Goal: Task Accomplishment & Management: Manage account settings

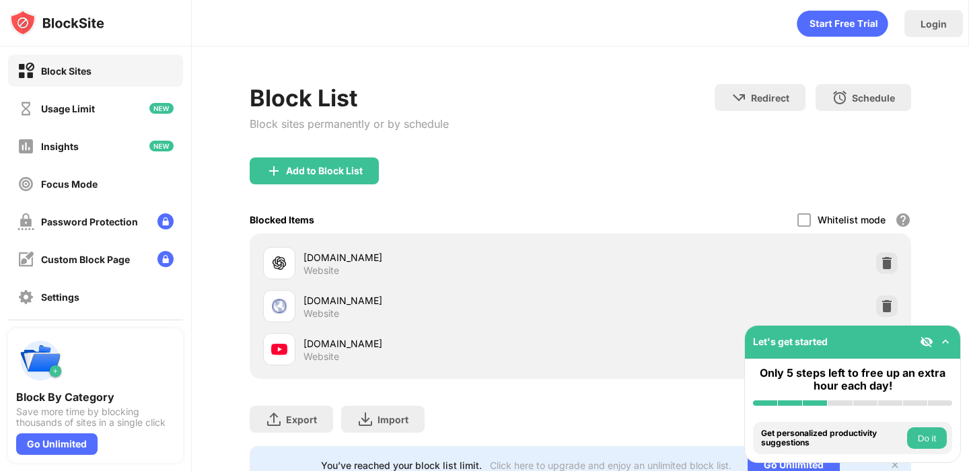
click at [950, 341] on img at bounding box center [945, 341] width 13 height 13
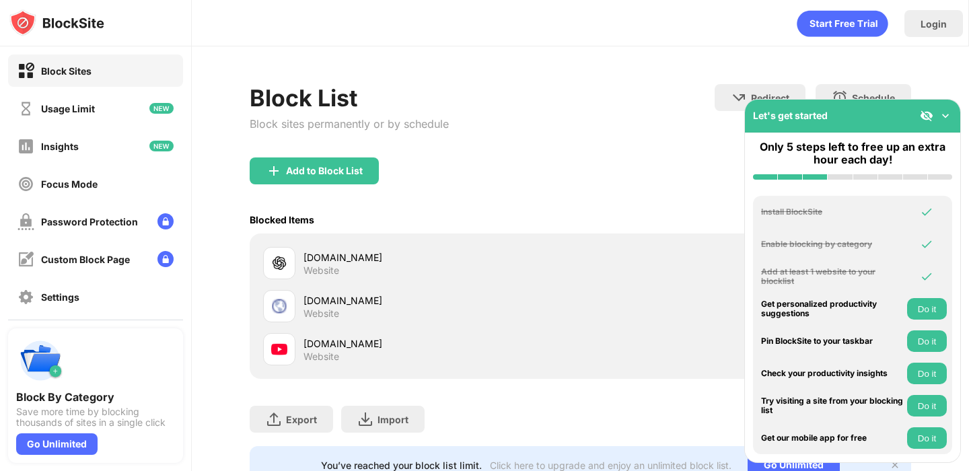
click at [948, 113] on img at bounding box center [945, 115] width 13 height 13
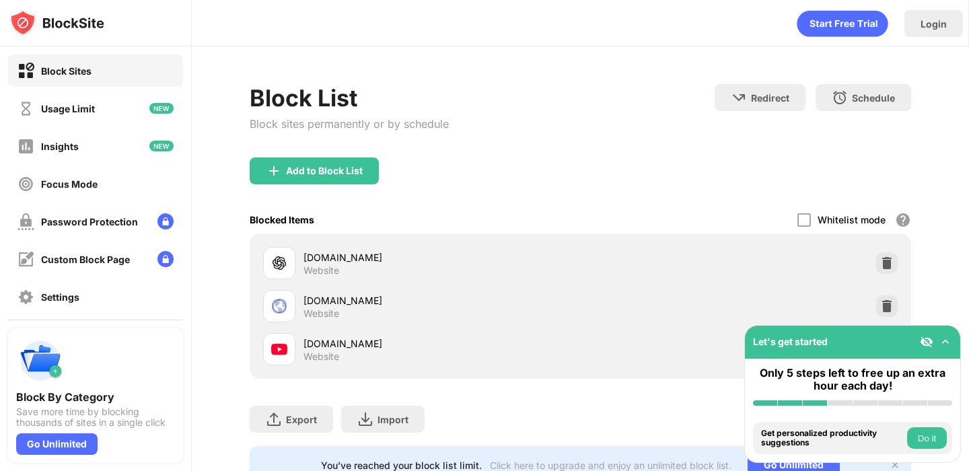
scroll to position [50, 0]
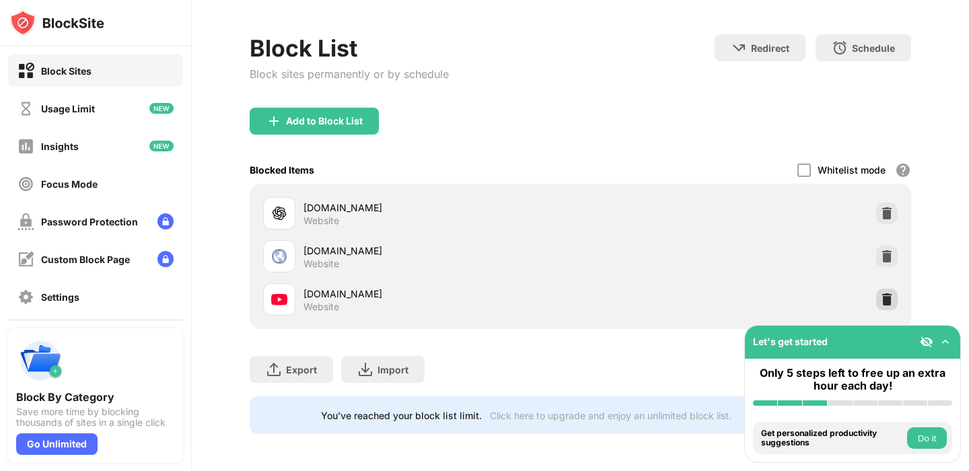
click at [889, 291] on div at bounding box center [887, 300] width 22 height 22
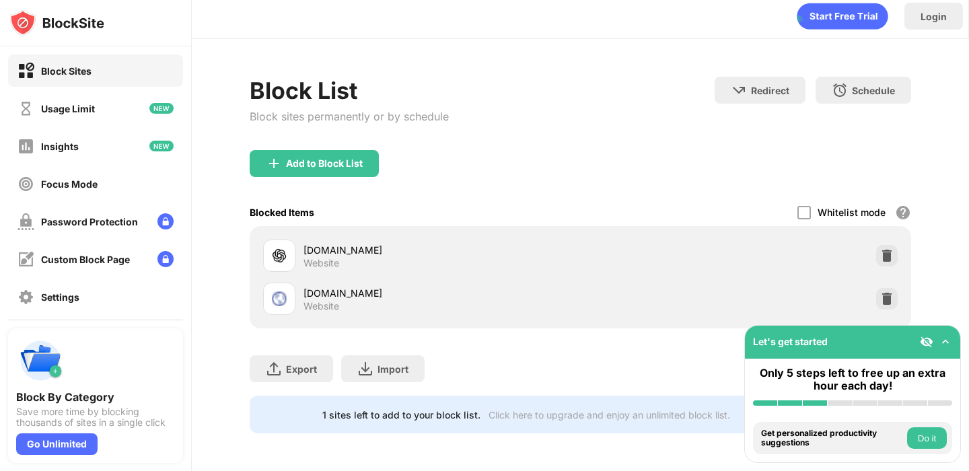
scroll to position [7, 0]
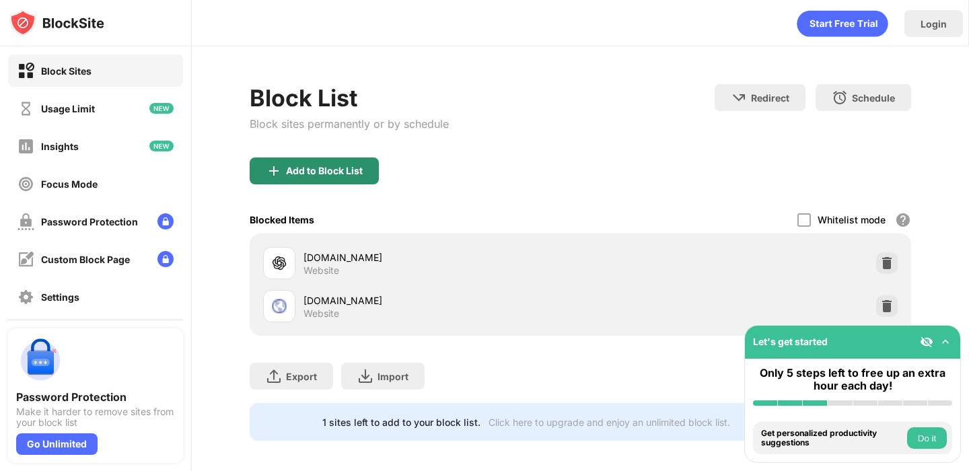
click at [268, 174] on img at bounding box center [274, 171] width 16 height 16
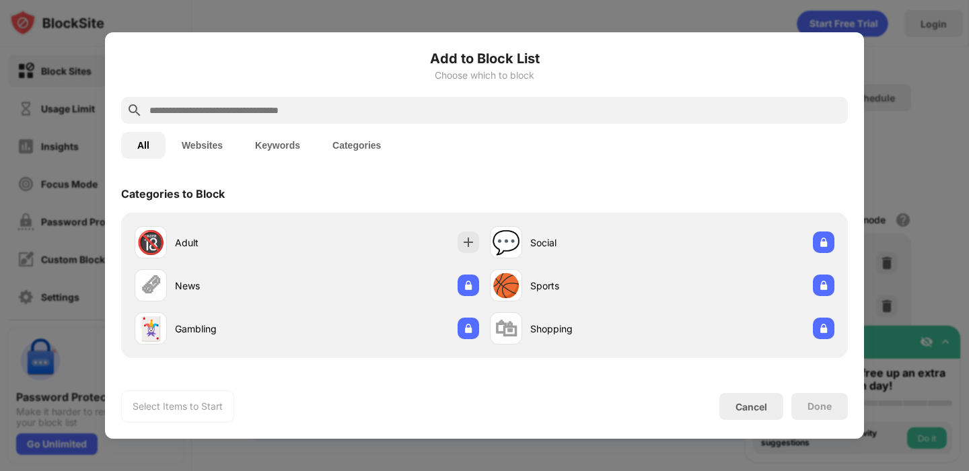
click at [263, 110] on input "text" at bounding box center [495, 110] width 695 height 16
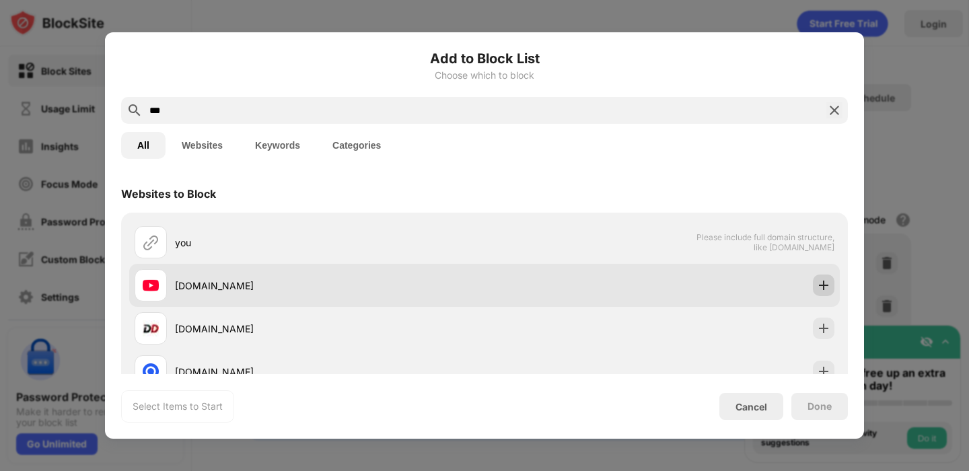
type input "***"
click at [828, 288] on img at bounding box center [823, 285] width 13 height 13
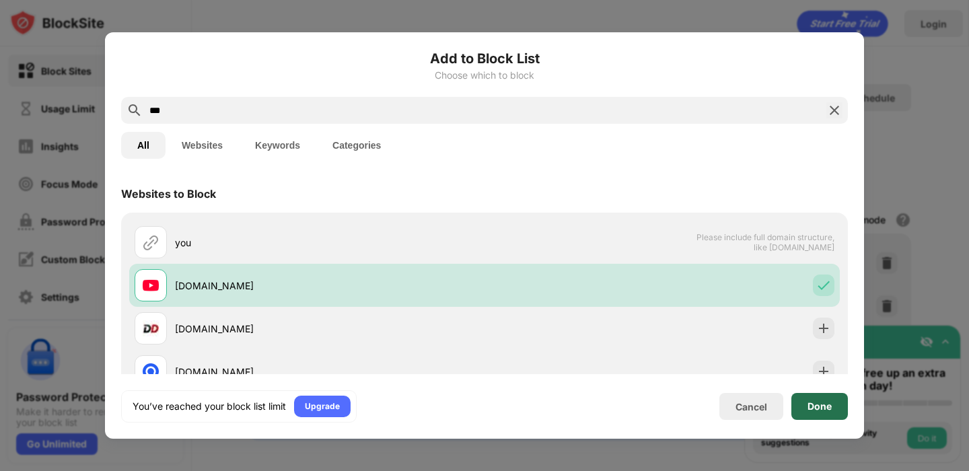
click at [822, 404] on div "Done" at bounding box center [820, 406] width 24 height 11
